Goal: Navigation & Orientation: Understand site structure

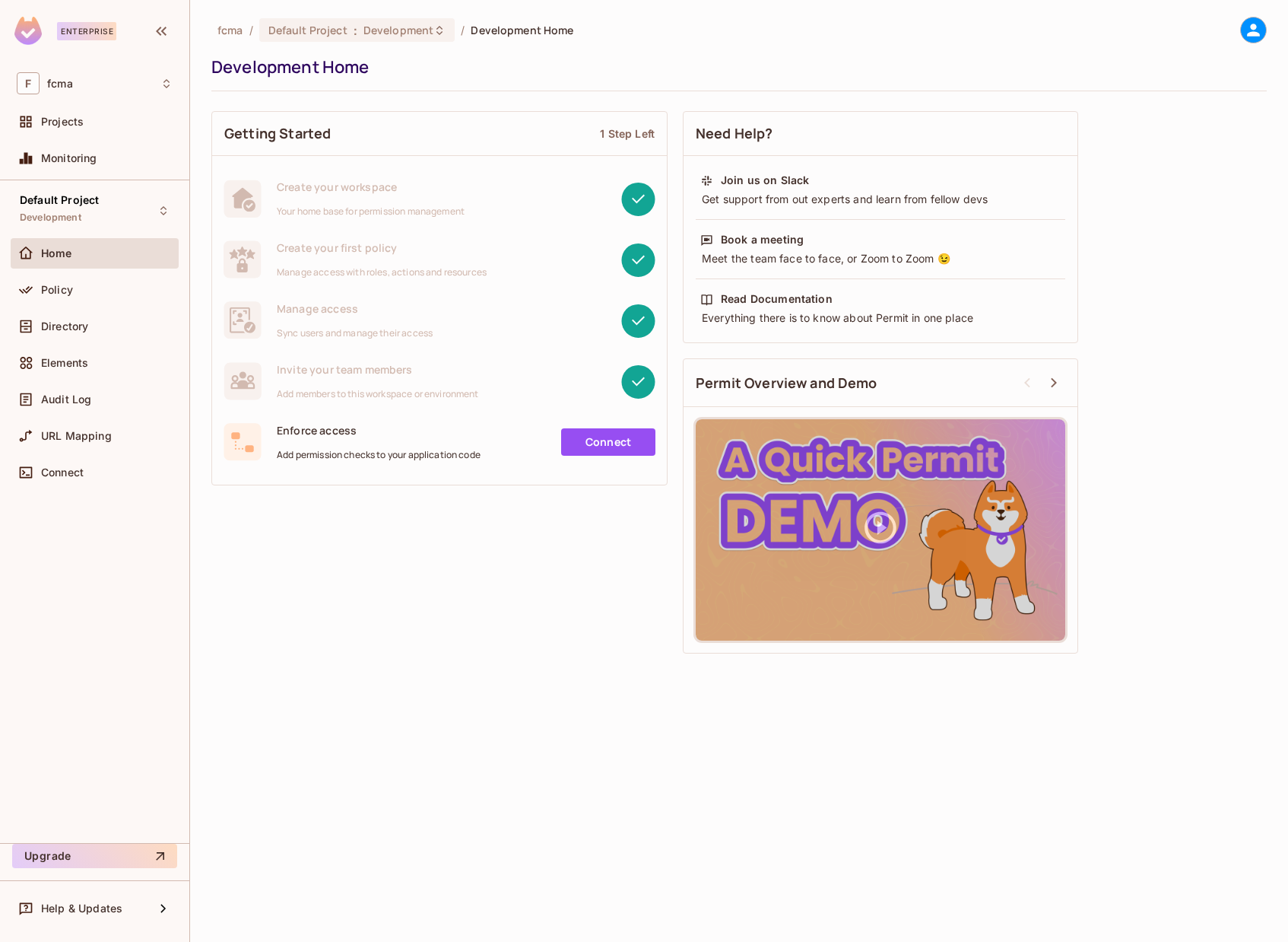
click at [377, 587] on div "Getting Started 1 Step Left Create your workspace Your home base for permission…" at bounding box center [739, 382] width 1055 height 558
click at [67, 221] on span "Development" at bounding box center [50, 217] width 62 height 13
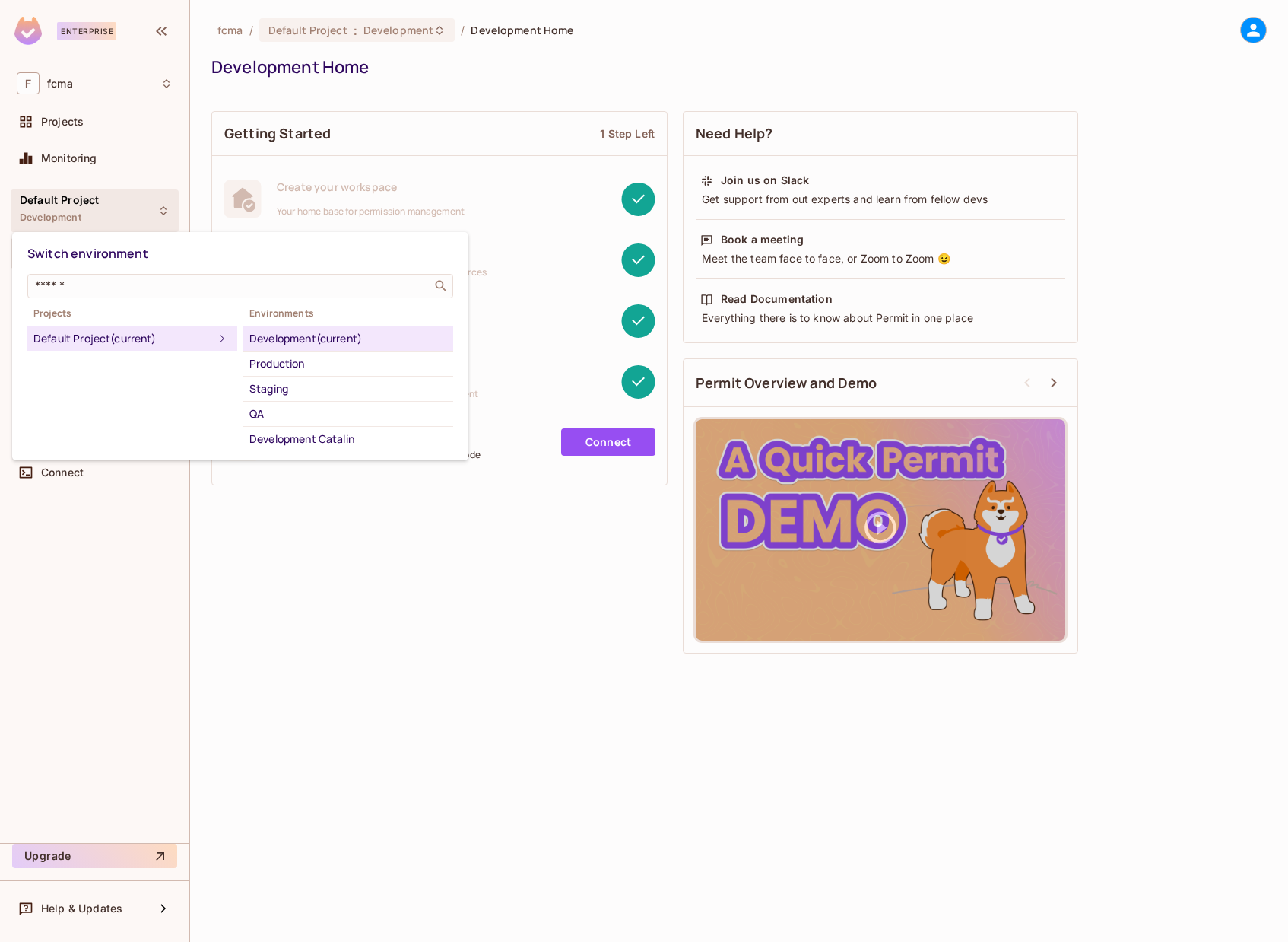
click at [120, 339] on div "Default Project (current)" at bounding box center [123, 338] width 179 height 18
click at [78, 203] on div at bounding box center [644, 471] width 1288 height 942
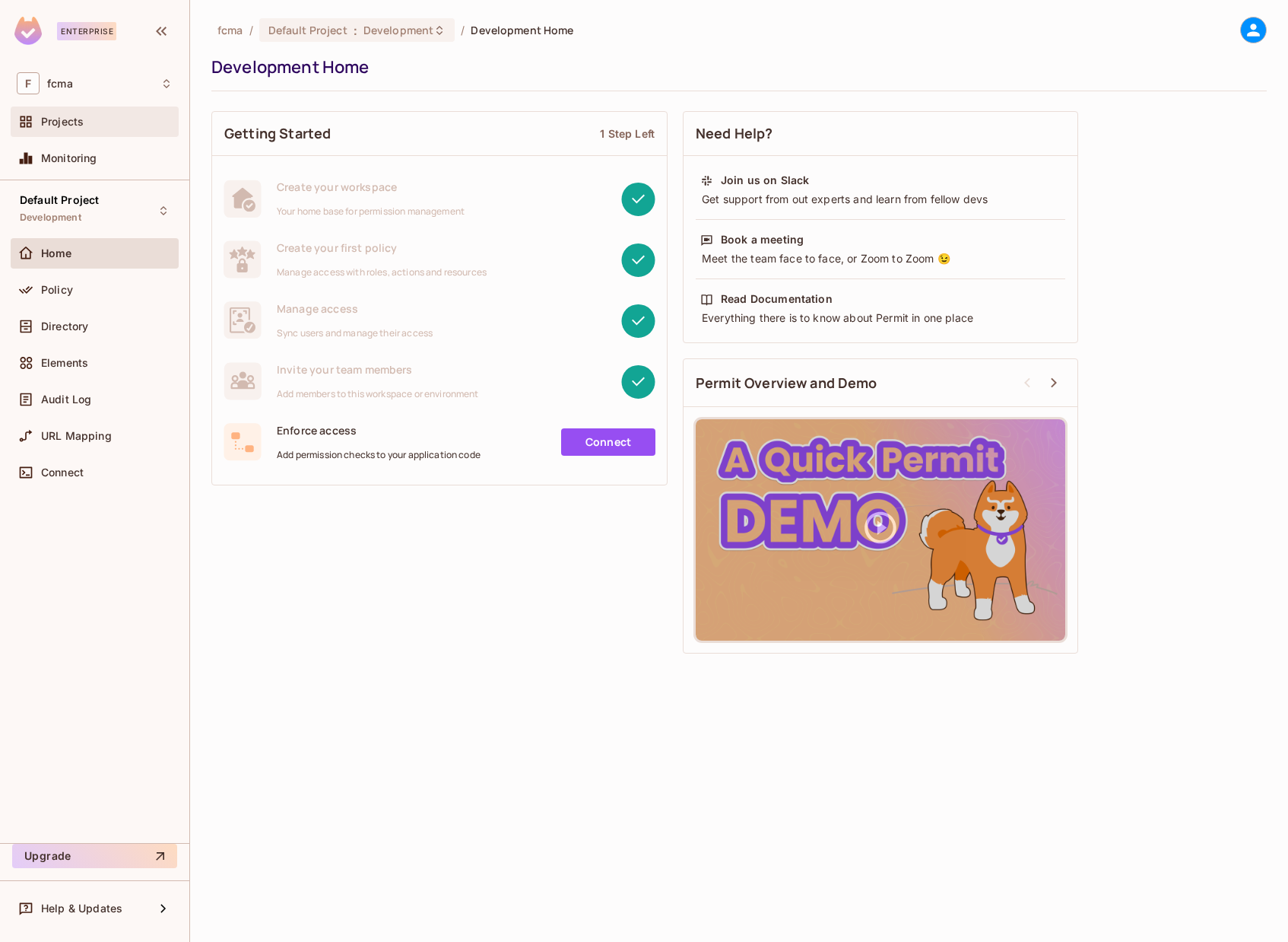
click at [72, 127] on span "Projects" at bounding box center [63, 122] width 42 height 13
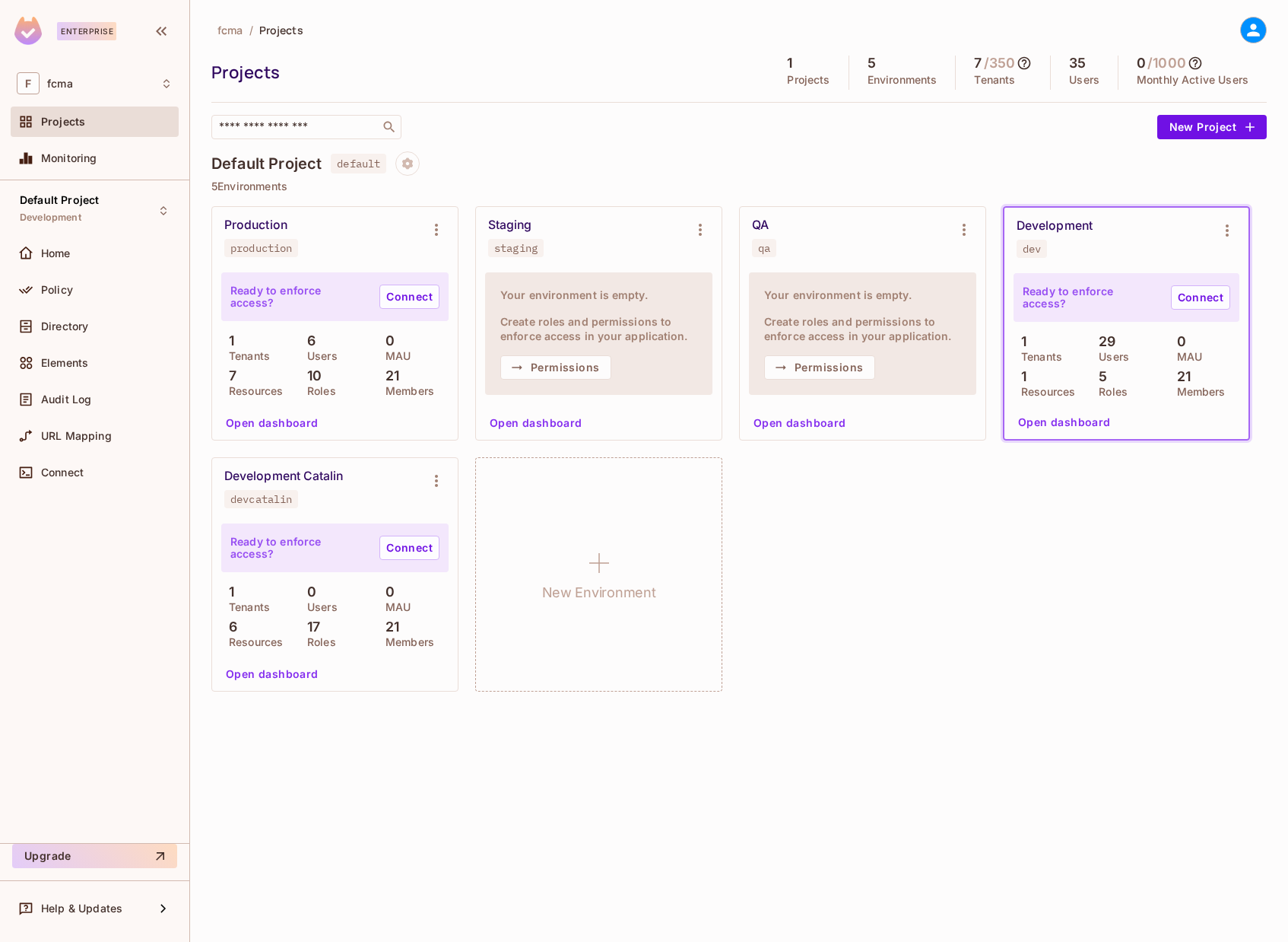
click at [918, 485] on div "Production production Ready to enforce access? Connect 1 Tenants 6 Users 0 MAU …" at bounding box center [739, 449] width 1055 height 485
click at [1065, 224] on div "Development" at bounding box center [1055, 226] width 76 height 15
click at [279, 422] on button "Open dashboard" at bounding box center [272, 423] width 105 height 24
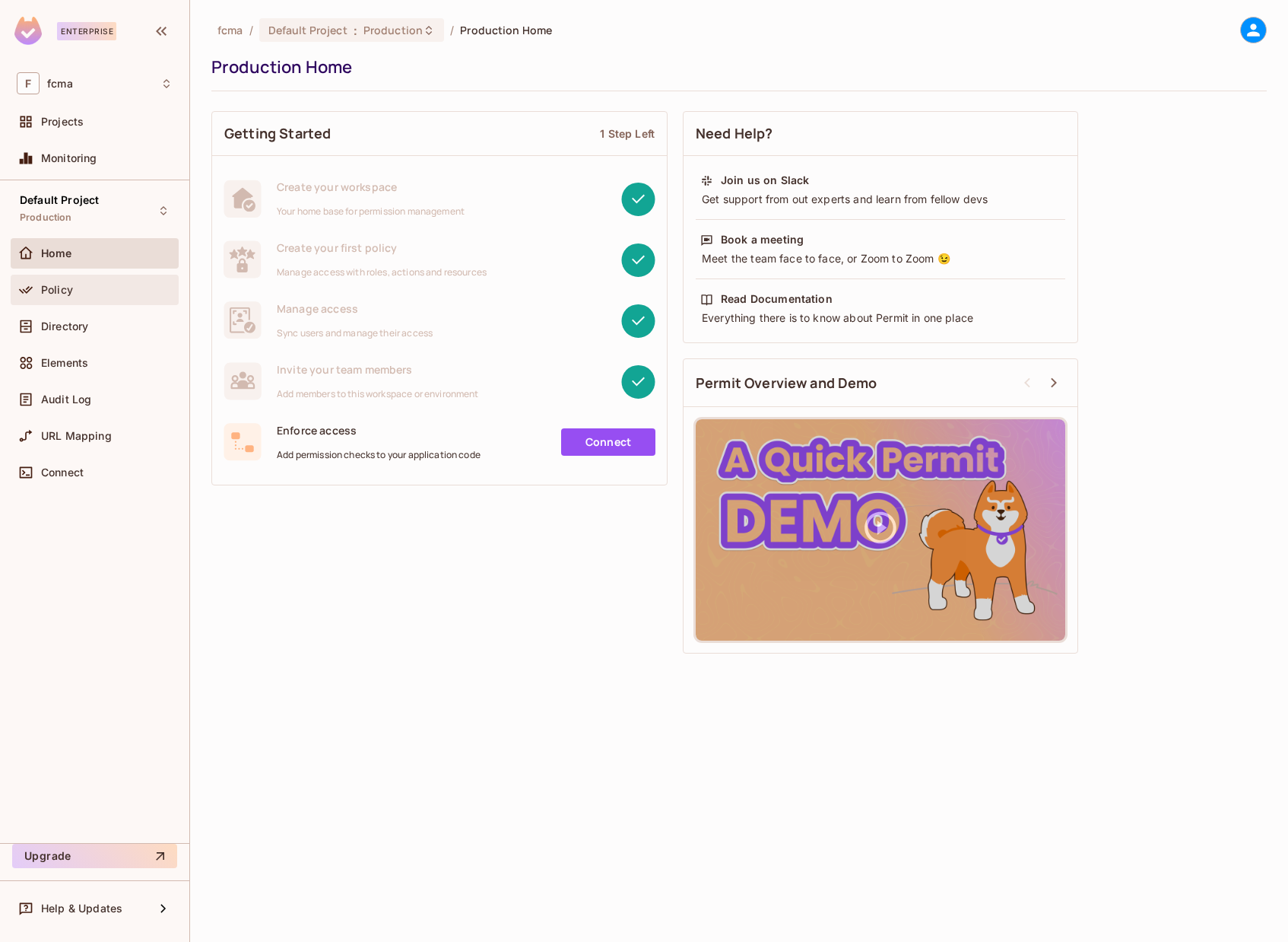
click at [41, 279] on div "Policy" at bounding box center [95, 291] width 168 height 31
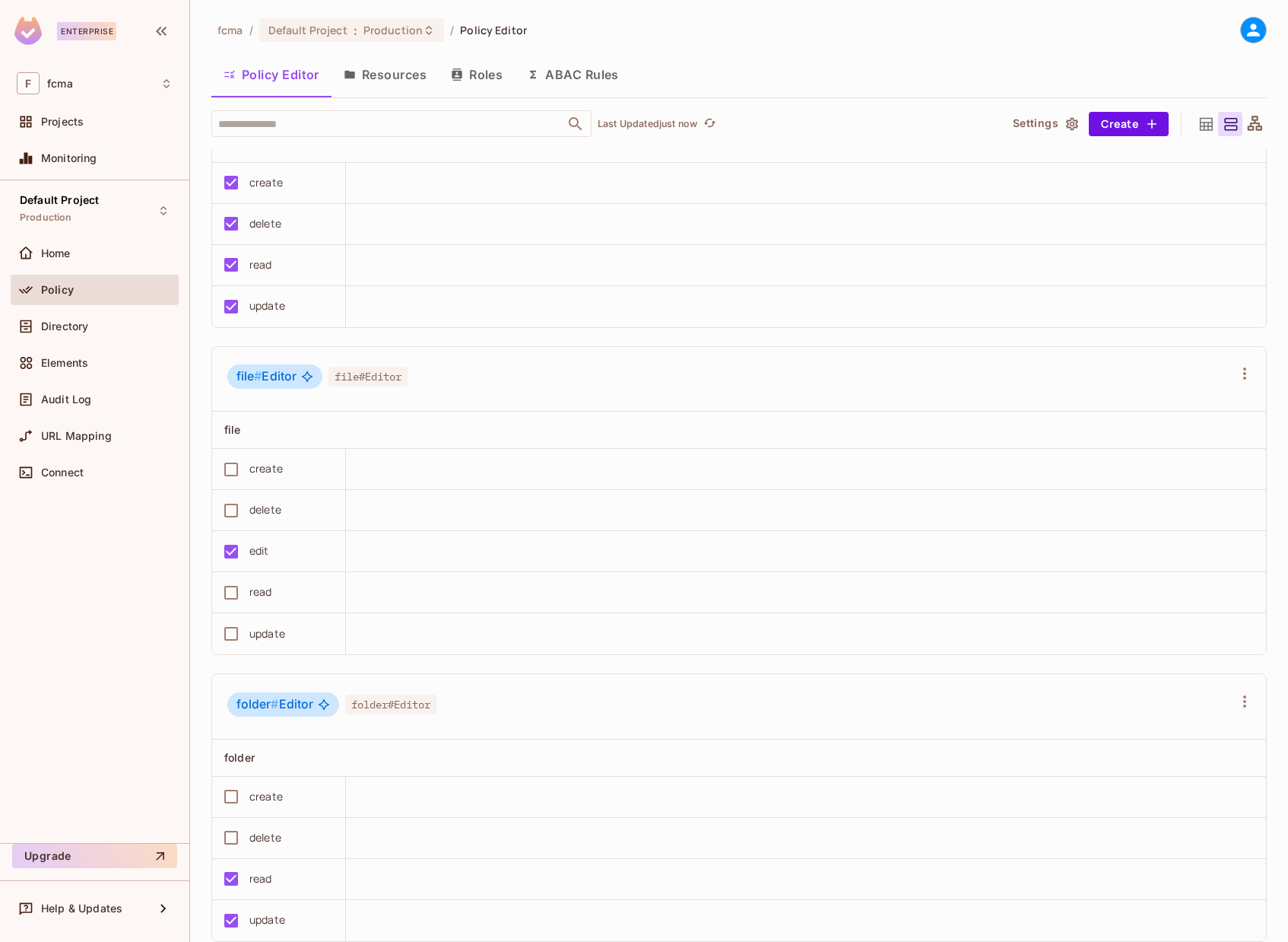
scroll to position [1217, 0]
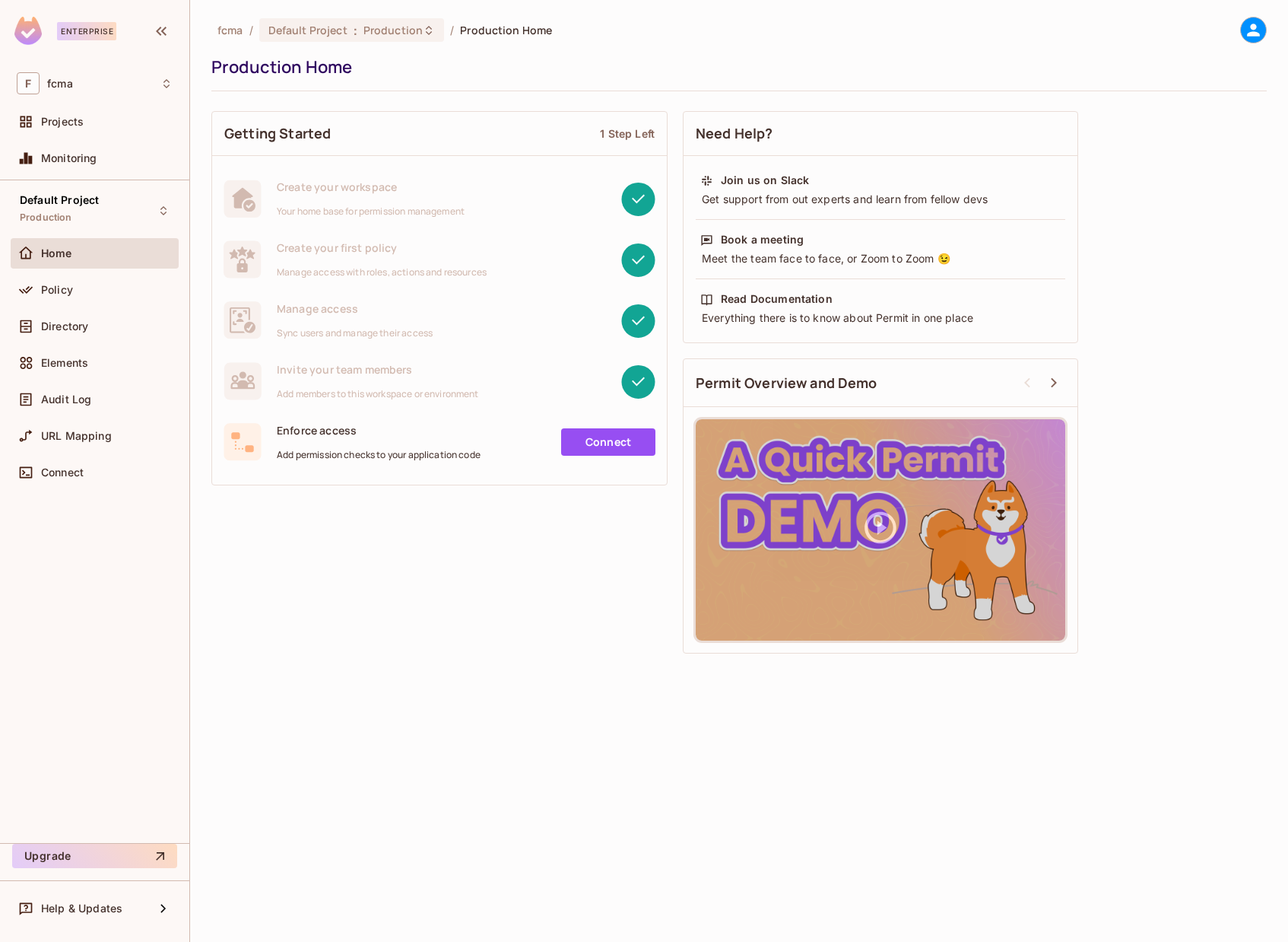
drag, startPoint x: 412, startPoint y: 639, endPoint x: 341, endPoint y: 654, distance: 72.6
click at [412, 639] on div "Getting Started 1 Step Left Create your workspace Your home base for permission…" at bounding box center [739, 382] width 1055 height 558
click at [100, 290] on div "Policy" at bounding box center [107, 290] width 131 height 13
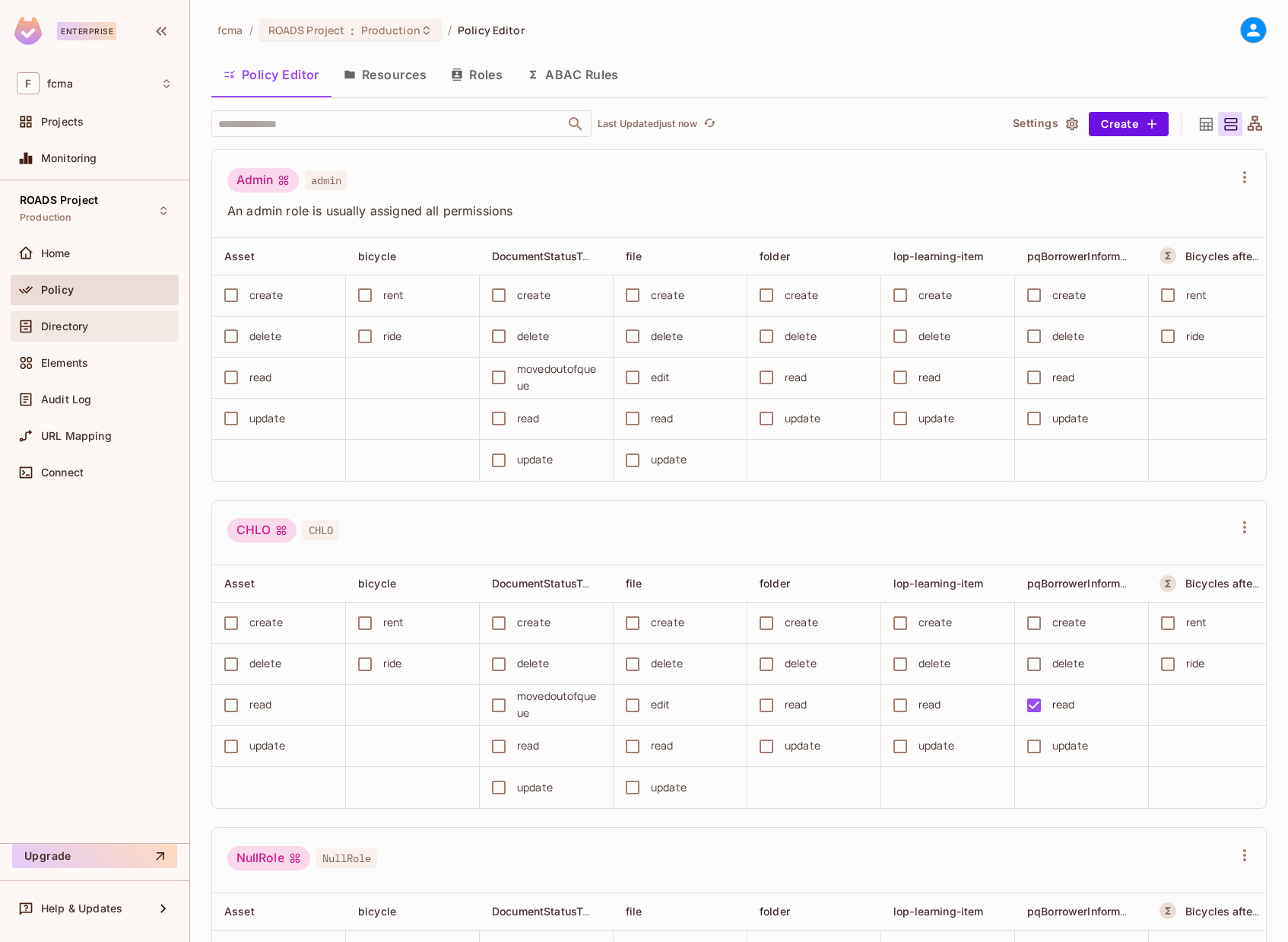
click at [92, 326] on div "Directory" at bounding box center [107, 326] width 131 height 13
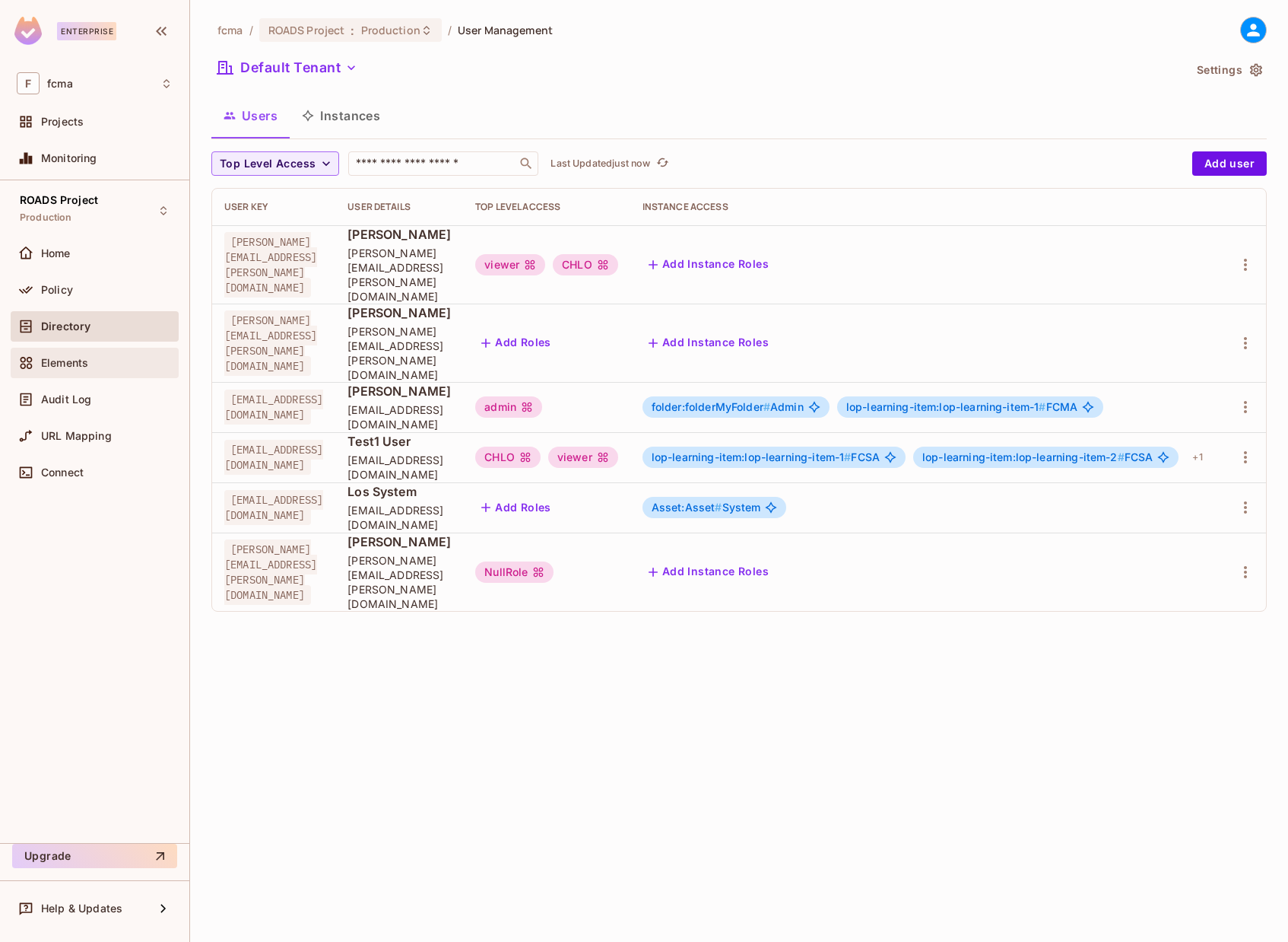
click at [66, 361] on span "Elements" at bounding box center [65, 363] width 47 height 13
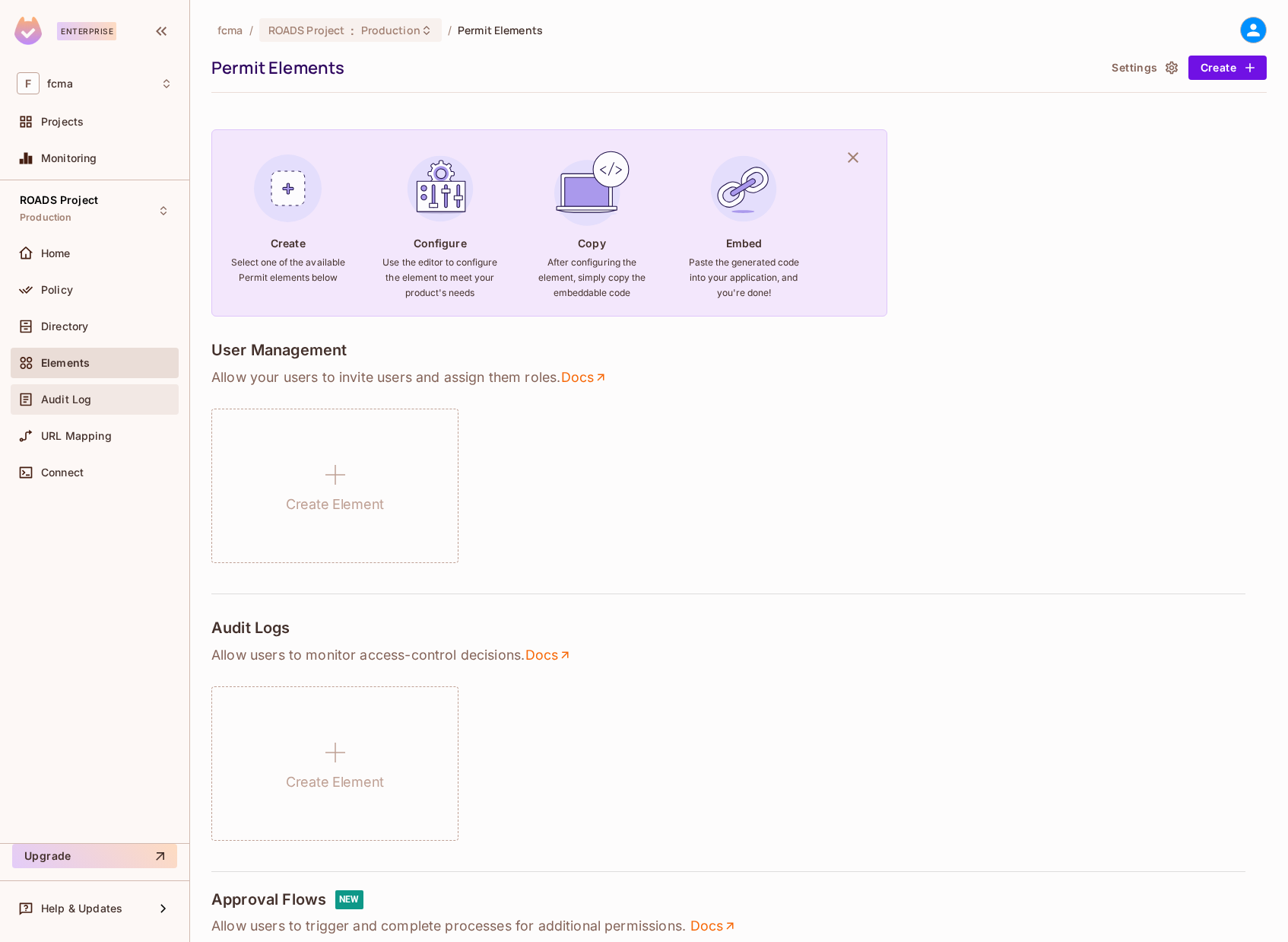
click at [93, 414] on div "Audit Log" at bounding box center [95, 400] width 168 height 31
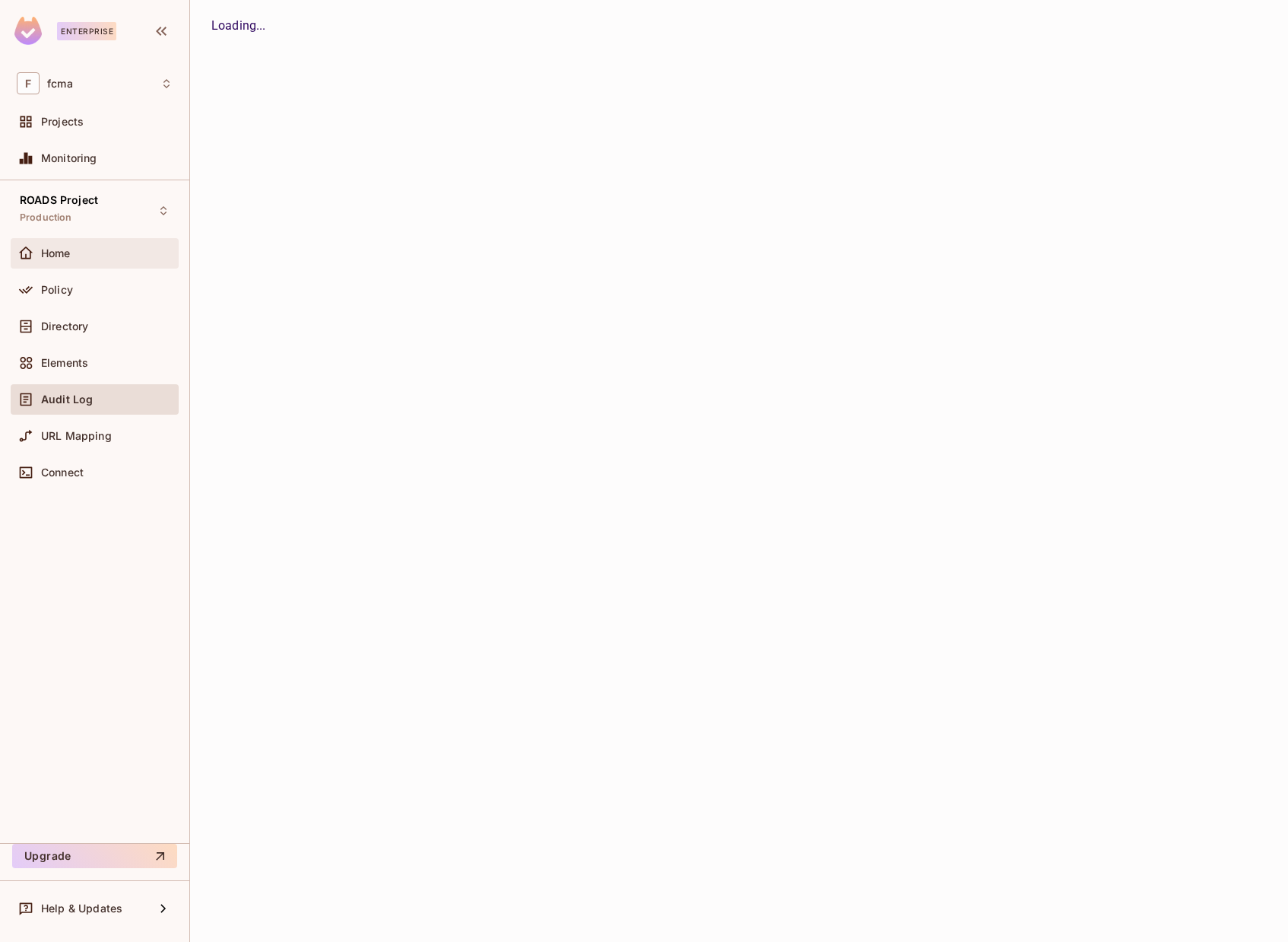
click at [77, 264] on div "Home" at bounding box center [95, 254] width 168 height 31
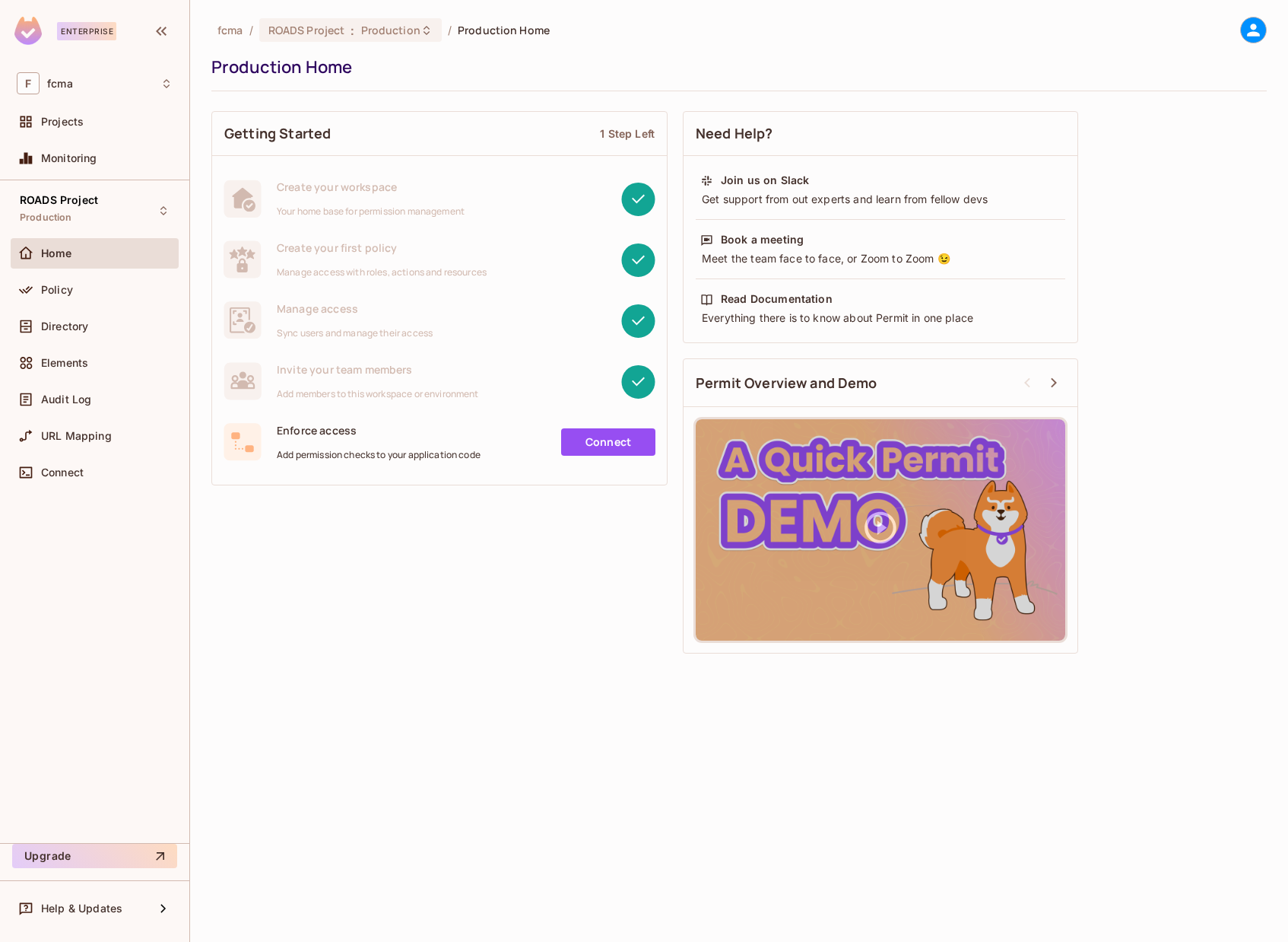
click at [140, 682] on div "ROADS Project Production Home Policy Directory Elements Audit Log URL Mapping C…" at bounding box center [95, 512] width 189 height 663
